Goal: Task Accomplishment & Management: Use online tool/utility

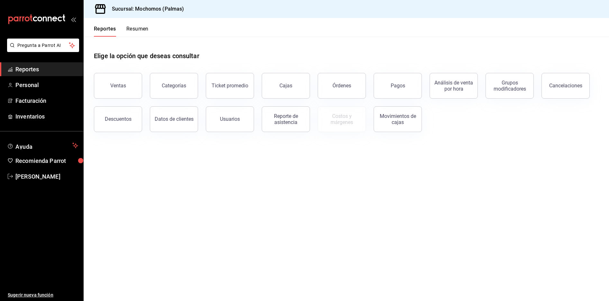
click at [123, 103] on div "Descuentos" at bounding box center [114, 115] width 56 height 33
click at [123, 93] on button "Ventas" at bounding box center [118, 86] width 48 height 26
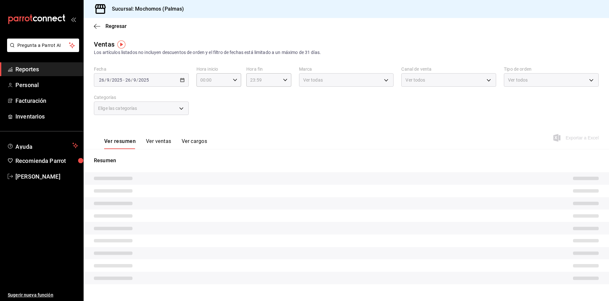
type input "05:00"
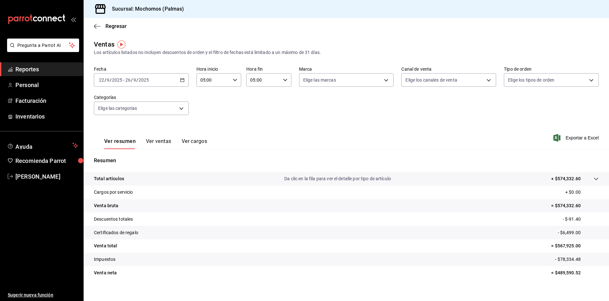
click at [180, 78] on icon "button" at bounding box center [182, 80] width 4 height 4
click at [111, 162] on li "Rango de fechas" at bounding box center [124, 157] width 60 height 14
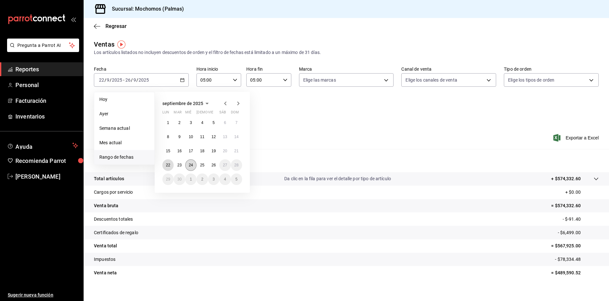
drag, startPoint x: 167, startPoint y: 166, endPoint x: 186, endPoint y: 167, distance: 18.7
click at [168, 166] on abbr "22" at bounding box center [168, 165] width 4 height 4
click at [213, 169] on button "26" at bounding box center [213, 165] width 11 height 12
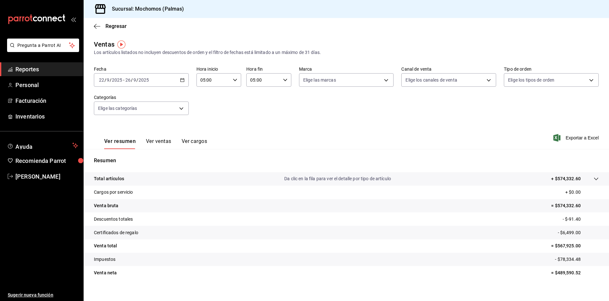
click at [285, 81] on icon "button" at bounding box center [285, 80] width 4 height 4
click at [257, 130] on button "23" at bounding box center [256, 132] width 20 height 13
click at [276, 130] on span "59" at bounding box center [278, 132] width 12 height 5
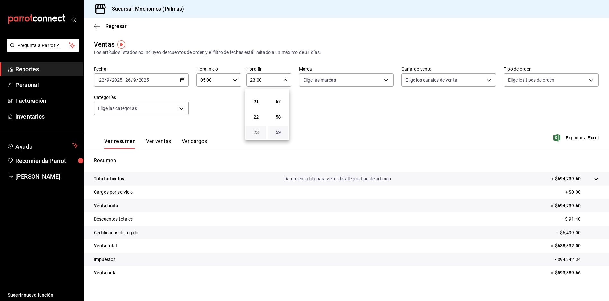
type input "23:59"
click at [568, 138] on div at bounding box center [304, 150] width 609 height 301
click at [568, 138] on span "Exportar a Excel" at bounding box center [576, 138] width 44 height 8
